Goal: Information Seeking & Learning: Learn about a topic

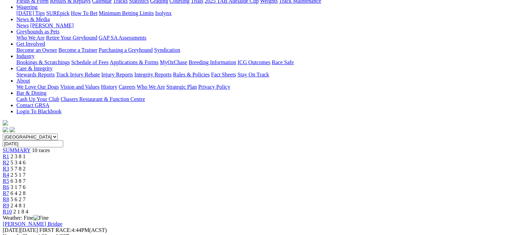
scroll to position [102, 0]
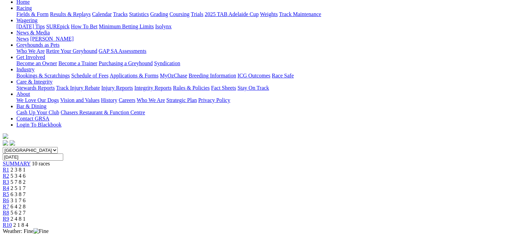
scroll to position [34, 0]
